Goal: Task Accomplishment & Management: Manage account settings

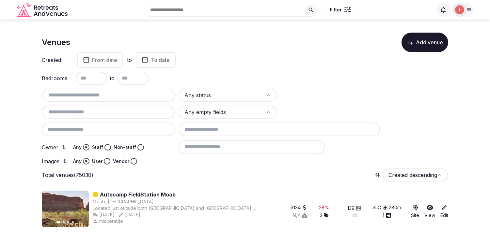
click at [107, 145] on button "Staff" at bounding box center [107, 147] width 7 height 7
click at [134, 158] on button "Vendor" at bounding box center [134, 161] width 7 height 7
click at [106, 159] on button "User" at bounding box center [107, 161] width 7 height 7
drag, startPoint x: 108, startPoint y: 56, endPoint x: 110, endPoint y: 46, distance: 10.1
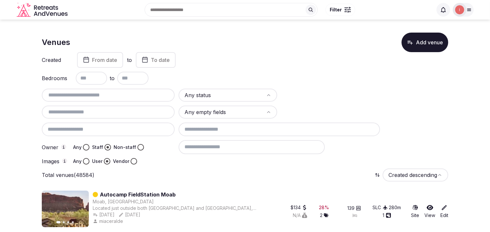
click at [109, 64] on button "From date" at bounding box center [100, 60] width 46 height 16
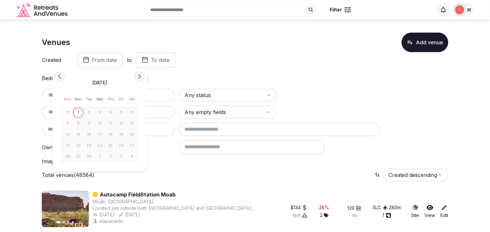
click at [57, 76] on icon "Go to the Previous Month" at bounding box center [60, 76] width 8 height 8
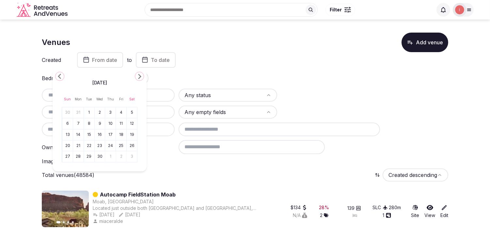
click at [57, 76] on icon "Go to the Previous Month" at bounding box center [60, 76] width 8 height 8
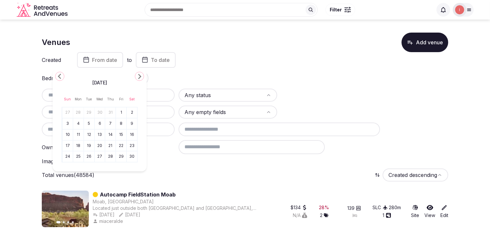
click at [57, 76] on icon "Go to the Previous Month" at bounding box center [60, 76] width 8 height 8
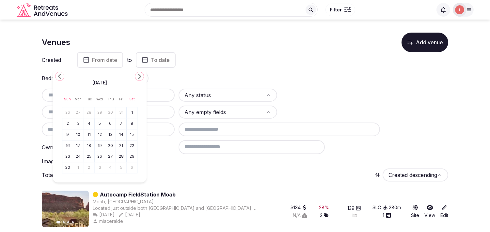
click at [57, 76] on icon "Go to the Previous Month" at bounding box center [60, 76] width 8 height 8
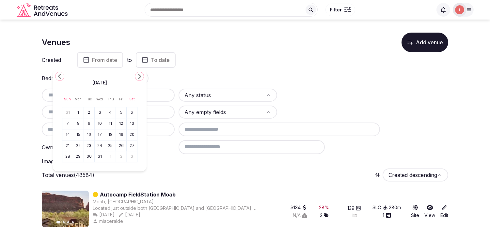
click at [137, 76] on icon "Go to the Next Month" at bounding box center [140, 76] width 8 height 8
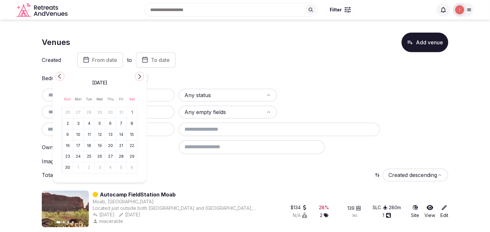
click at [137, 76] on icon "Go to the Next Month" at bounding box center [140, 76] width 8 height 8
click at [78, 110] on button "1" at bounding box center [78, 112] width 9 height 9
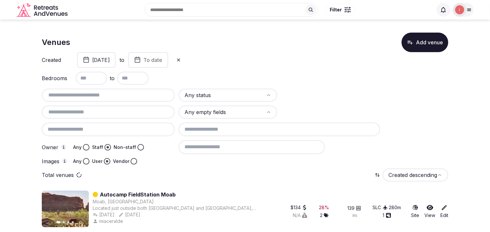
click at [158, 59] on button "To date" at bounding box center [148, 60] width 40 height 16
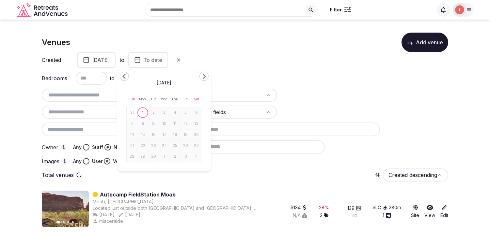
click at [123, 79] on icon "Go to the Previous Month" at bounding box center [124, 76] width 8 height 8
click at [123, 82] on div "July 2025 Sun Mon Tue Wed Thu Fri Sat 29 30 1 2 3 4 5 6 7 8 9 10 11 12 13 14 15…" at bounding box center [164, 120] width 94 height 103
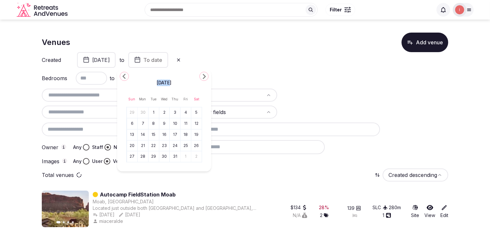
click at [122, 77] on icon "Go to the Previous Month" at bounding box center [124, 76] width 8 height 8
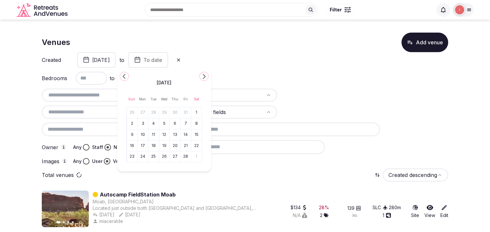
click at [122, 77] on icon "Go to the Previous Month" at bounding box center [124, 76] width 8 height 8
click at [204, 76] on polygon "Go to the Next Month" at bounding box center [204, 76] width 3 height 5
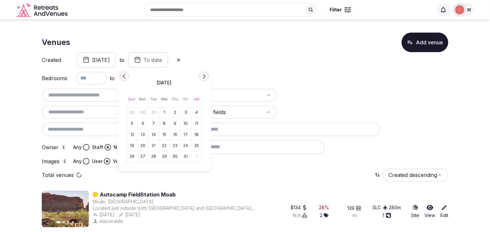
click at [122, 77] on icon "Go to the Previous Month" at bounding box center [124, 76] width 8 height 8
click at [152, 156] on button "31" at bounding box center [153, 156] width 9 height 9
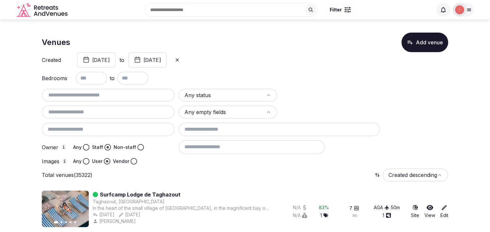
click at [255, 94] on html "Search Popular Destinations Toscana, Italy Riviera Maya, Mexico Indonesia, Bali…" at bounding box center [245, 116] width 490 height 232
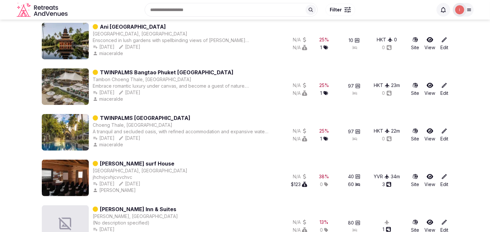
scroll to position [95, 0]
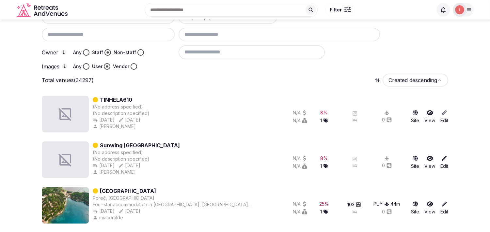
click at [485, 17] on div "Search Popular Destinations Toscana, Italy Riviera Maya, Mexico Indonesia, Bali…" at bounding box center [245, 10] width 490 height 20
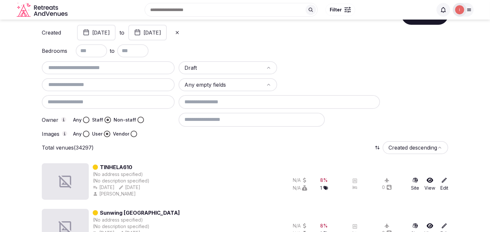
scroll to position [22, 0]
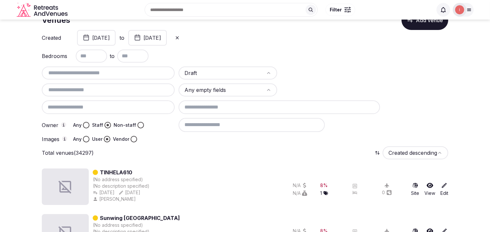
click at [96, 89] on input "text" at bounding box center [108, 90] width 128 height 8
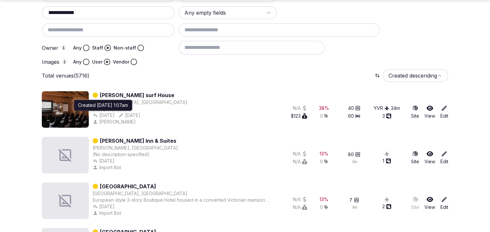
scroll to position [131, 0]
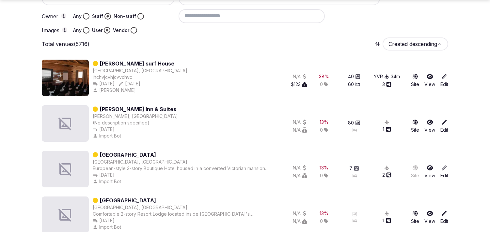
type input "**********"
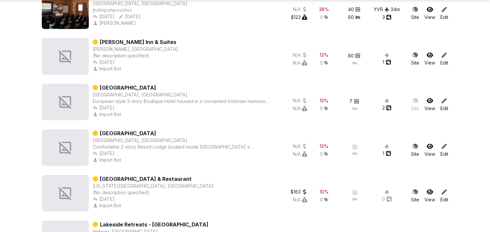
scroll to position [204, 0]
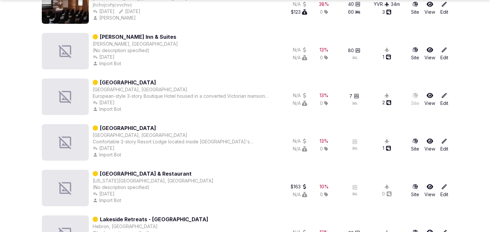
drag, startPoint x: 132, startPoint y: 80, endPoint x: 137, endPoint y: 84, distance: 6.8
click at [137, 87] on div "Dallas, United States" at bounding box center [140, 90] width 95 height 7
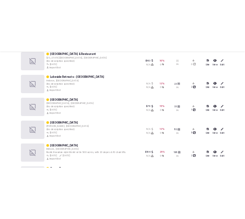
scroll to position [385, 0]
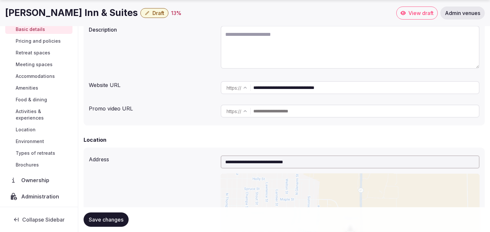
scroll to position [56, 0]
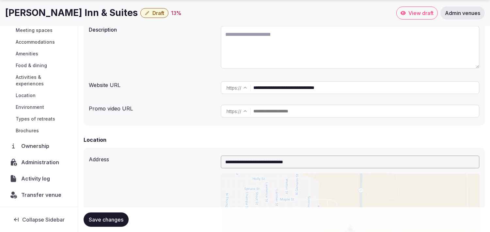
click at [32, 164] on span "Administration" at bounding box center [41, 163] width 40 height 8
click at [42, 164] on span "Administration" at bounding box center [41, 163] width 40 height 8
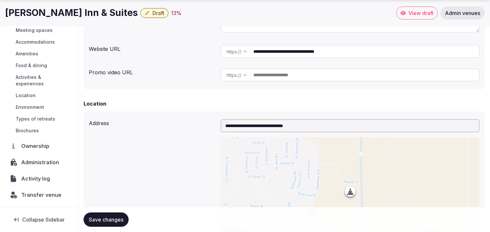
click at [31, 162] on span "Administration" at bounding box center [41, 163] width 40 height 8
click at [23, 178] on span "Activity log" at bounding box center [36, 179] width 31 height 8
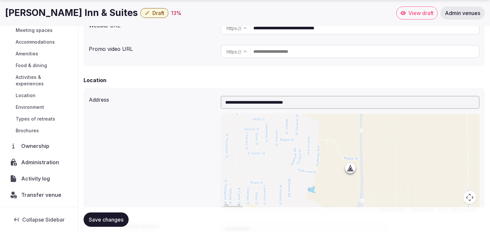
scroll to position [181, 0]
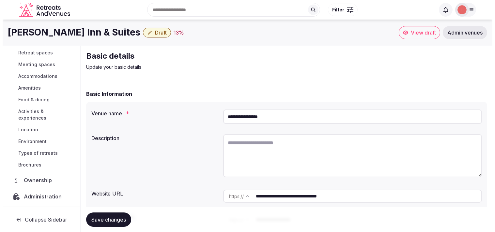
scroll to position [75, 0]
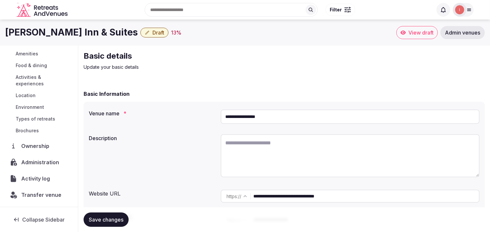
click at [38, 159] on span "Administration" at bounding box center [41, 163] width 40 height 8
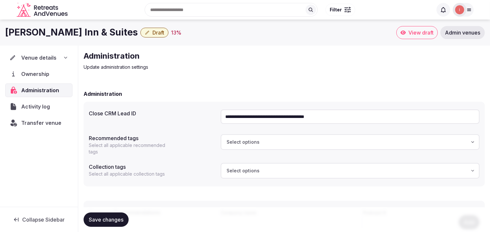
click at [34, 55] on span "Venue details" at bounding box center [38, 58] width 35 height 8
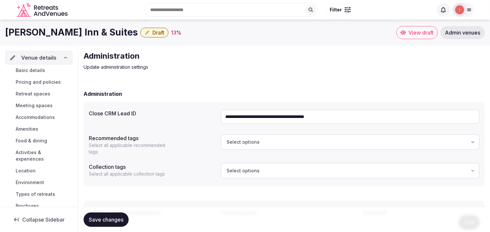
click at [31, 72] on span "Basic details" at bounding box center [30, 70] width 29 height 7
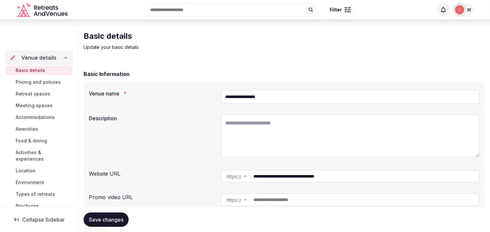
scroll to position [36, 0]
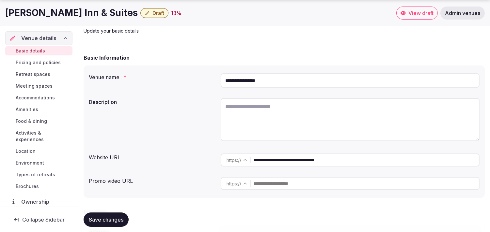
click at [275, 157] on input "**********" at bounding box center [366, 160] width 226 height 13
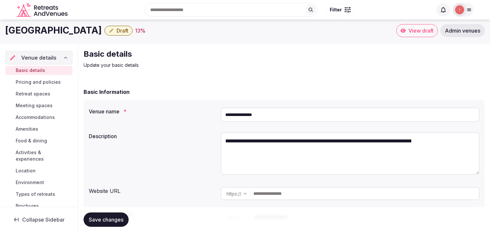
scroll to position [109, 0]
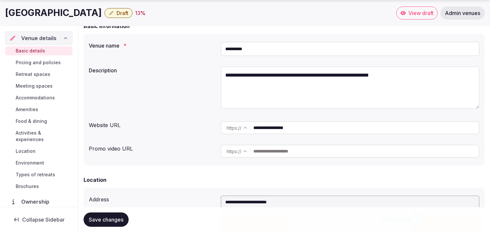
scroll to position [72, 0]
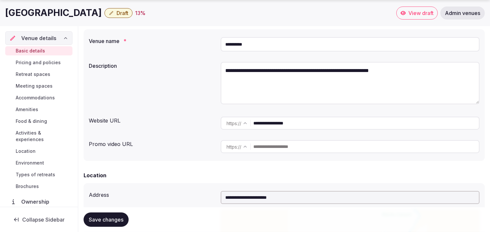
click at [274, 125] on input "**********" at bounding box center [366, 123] width 226 height 13
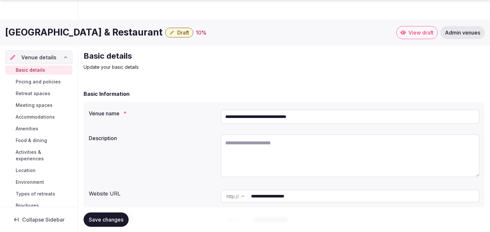
scroll to position [145, 0]
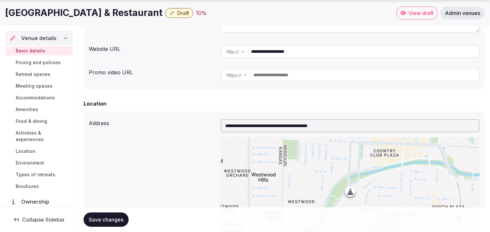
click at [278, 51] on input "**********" at bounding box center [365, 51] width 228 height 13
paste input "text"
click at [276, 50] on input "*****" at bounding box center [365, 51] width 228 height 13
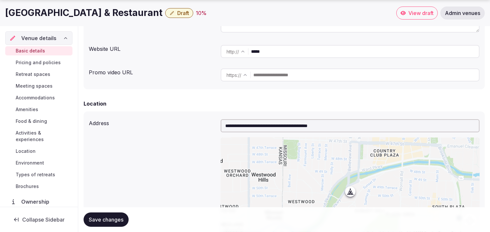
type input "**********"
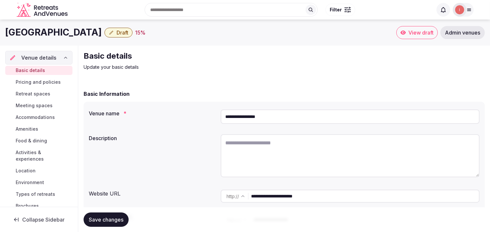
scroll to position [36, 0]
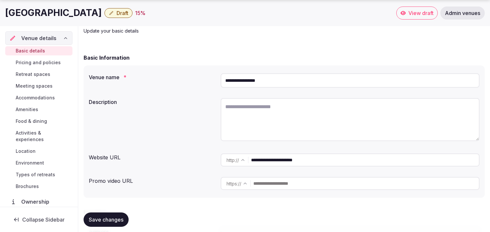
click at [275, 163] on input "**********" at bounding box center [365, 160] width 228 height 13
click at [274, 162] on input "**********" at bounding box center [365, 160] width 228 height 13
click at [274, 161] on input "**********" at bounding box center [365, 160] width 228 height 13
click at [286, 160] on input "**********" at bounding box center [365, 160] width 228 height 13
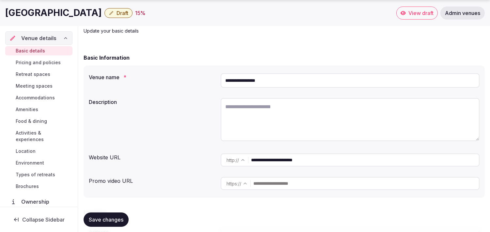
click at [286, 160] on input "**********" at bounding box center [365, 160] width 228 height 13
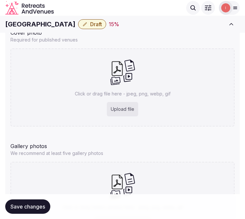
scroll to position [667, 0]
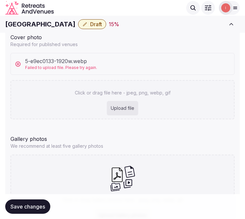
click at [102, 63] on div "5-e9ec0133-1920w.webp Failed to upload file. Please try again." at bounding box center [122, 63] width 223 height 21
click at [136, 60] on div "5-e9ec0133-1920w.webp Failed to upload file. Please try again." at bounding box center [122, 63] width 223 height 21
click at [84, 66] on span "Failed to upload file. Please try again." at bounding box center [61, 68] width 72 height 6
click at [16, 61] on icon at bounding box center [18, 64] width 7 height 7
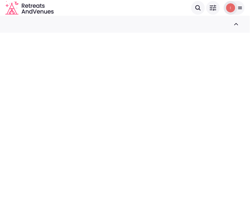
click at [206, 24] on div at bounding box center [125, 24] width 250 height 14
